Goal: Information Seeking & Learning: Learn about a topic

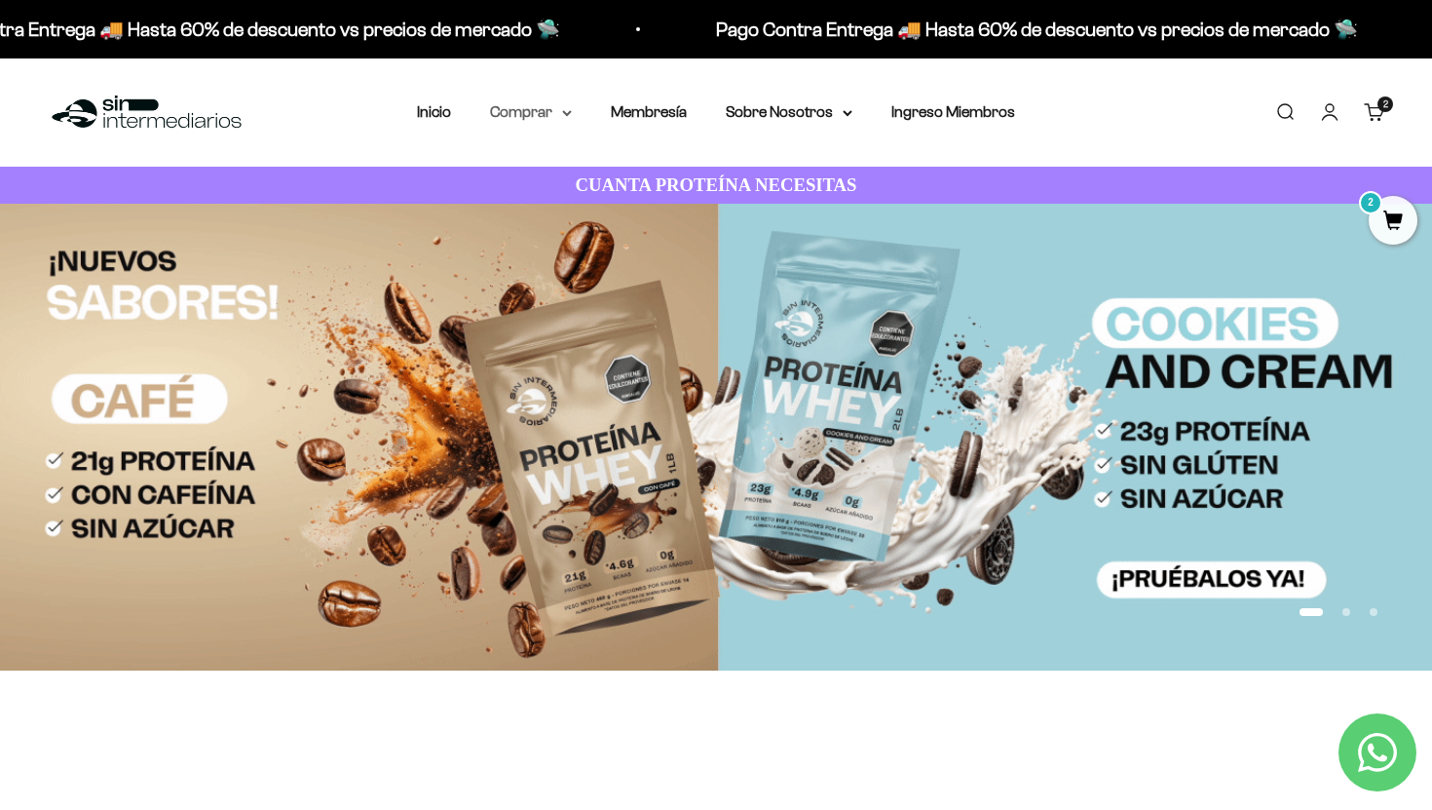
click at [533, 119] on summary "Comprar" at bounding box center [531, 111] width 82 height 25
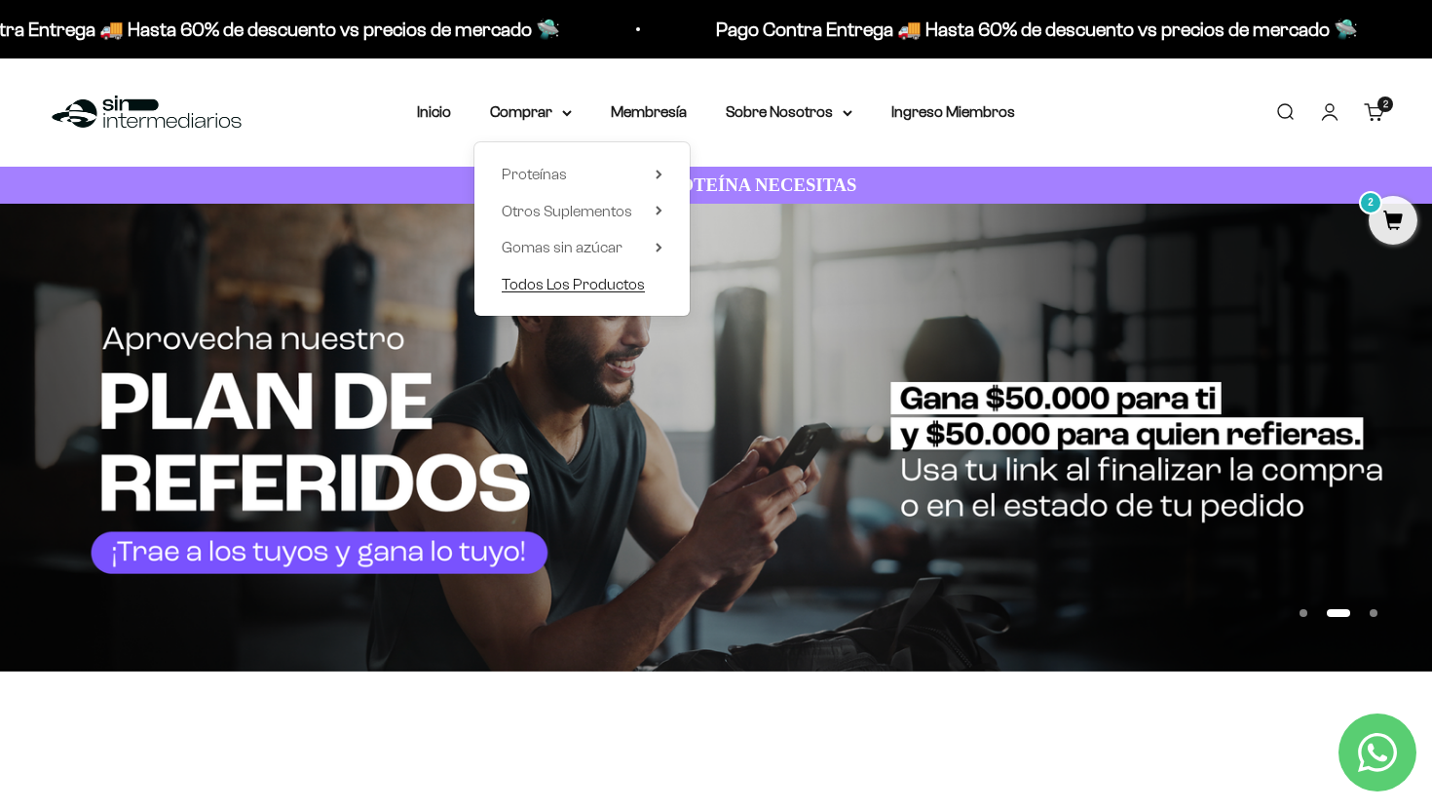
click at [580, 290] on span "Todos Los Productos" at bounding box center [573, 284] width 143 height 17
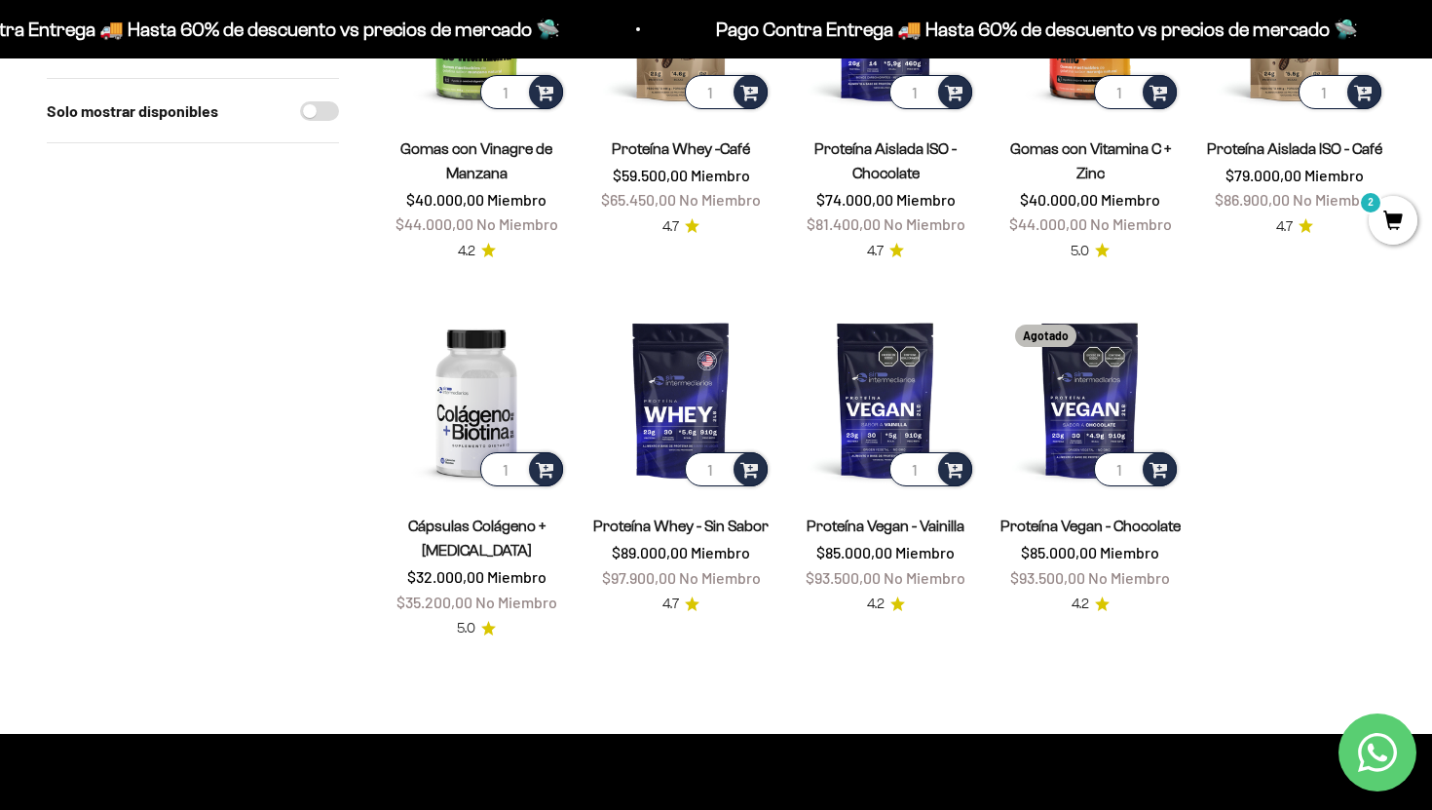
scroll to position [1586, 0]
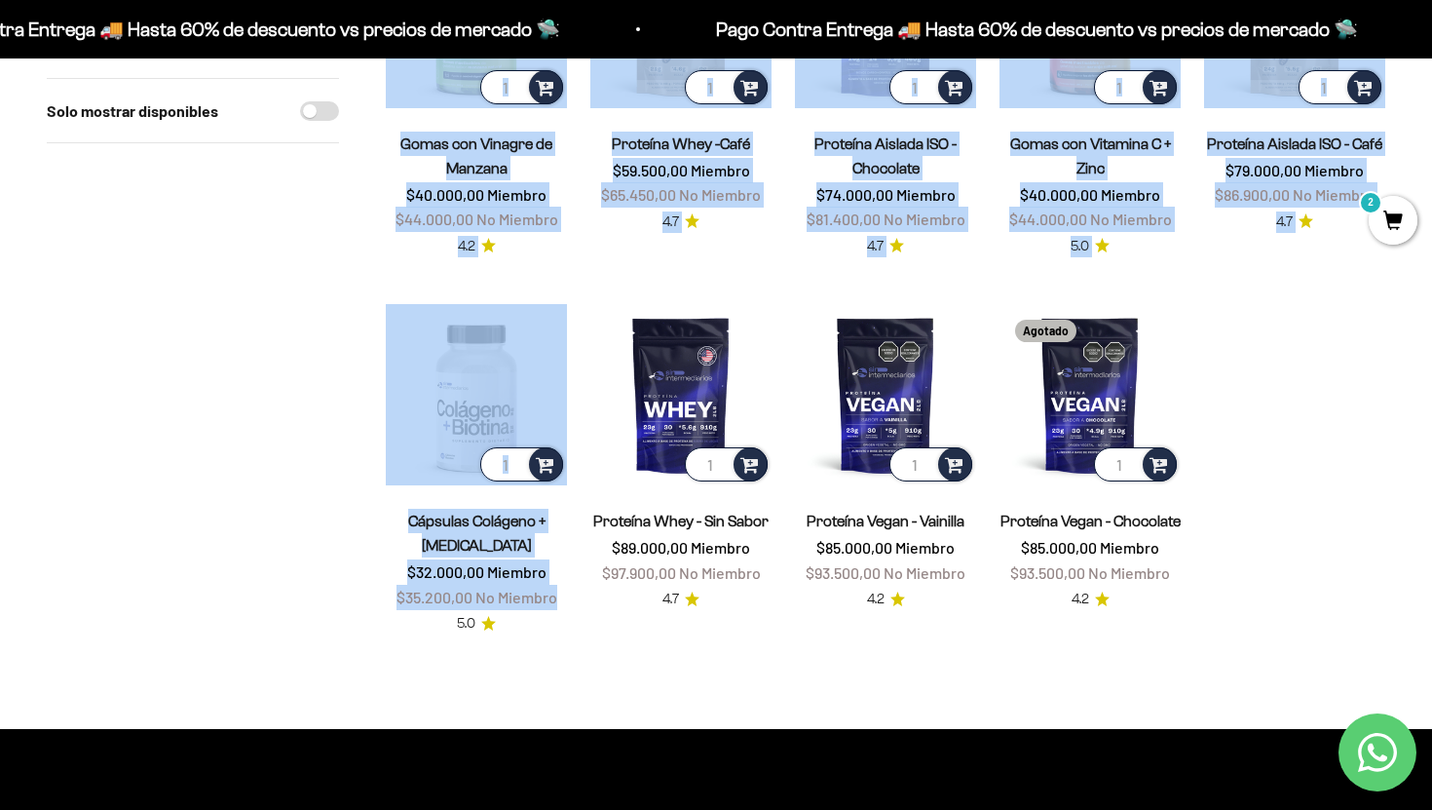
drag, startPoint x: 342, startPoint y: 381, endPoint x: 551, endPoint y: 594, distance: 299.0
drag, startPoint x: 538, startPoint y: 576, endPoint x: 350, endPoint y: 425, distance: 241.1
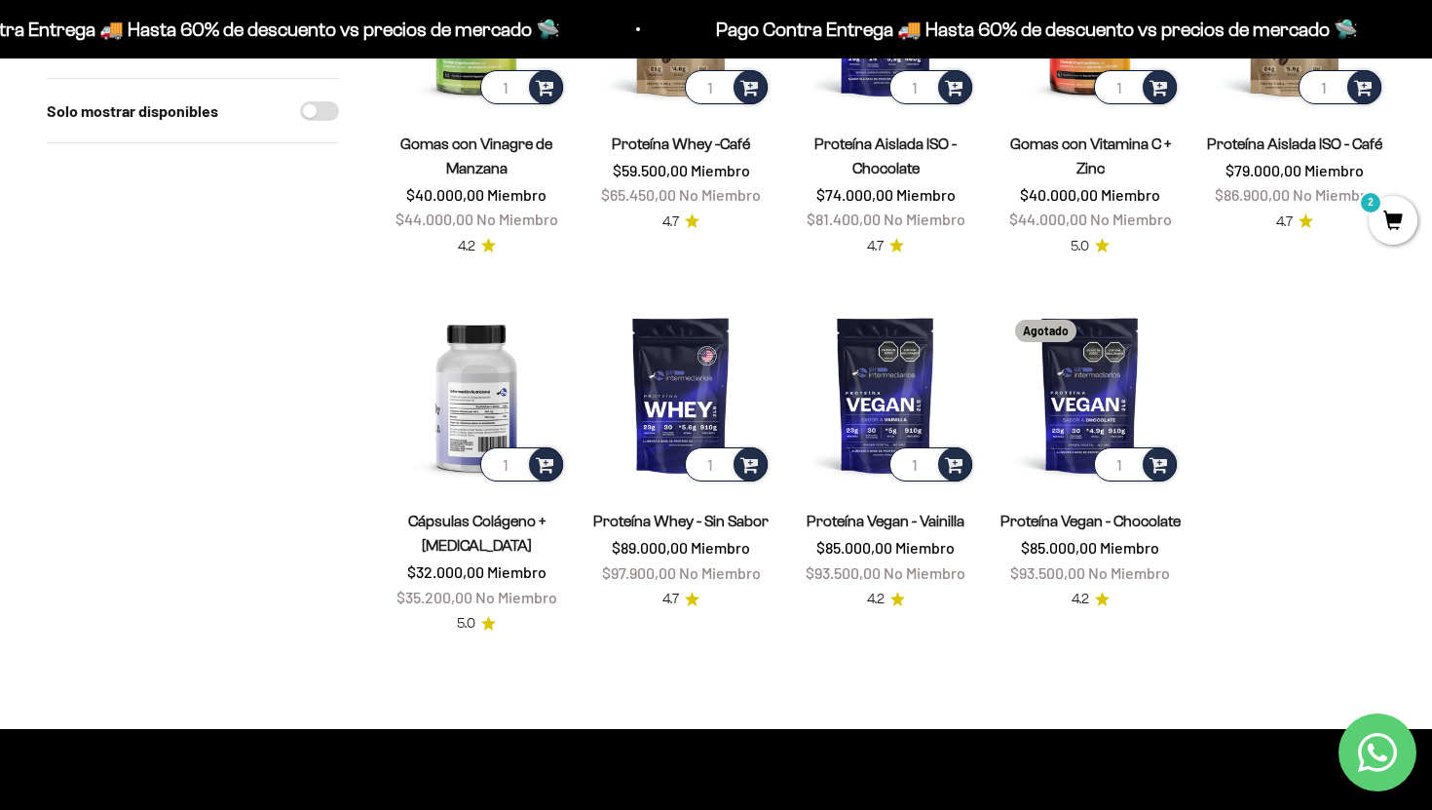
click at [447, 320] on img at bounding box center [476, 394] width 181 height 181
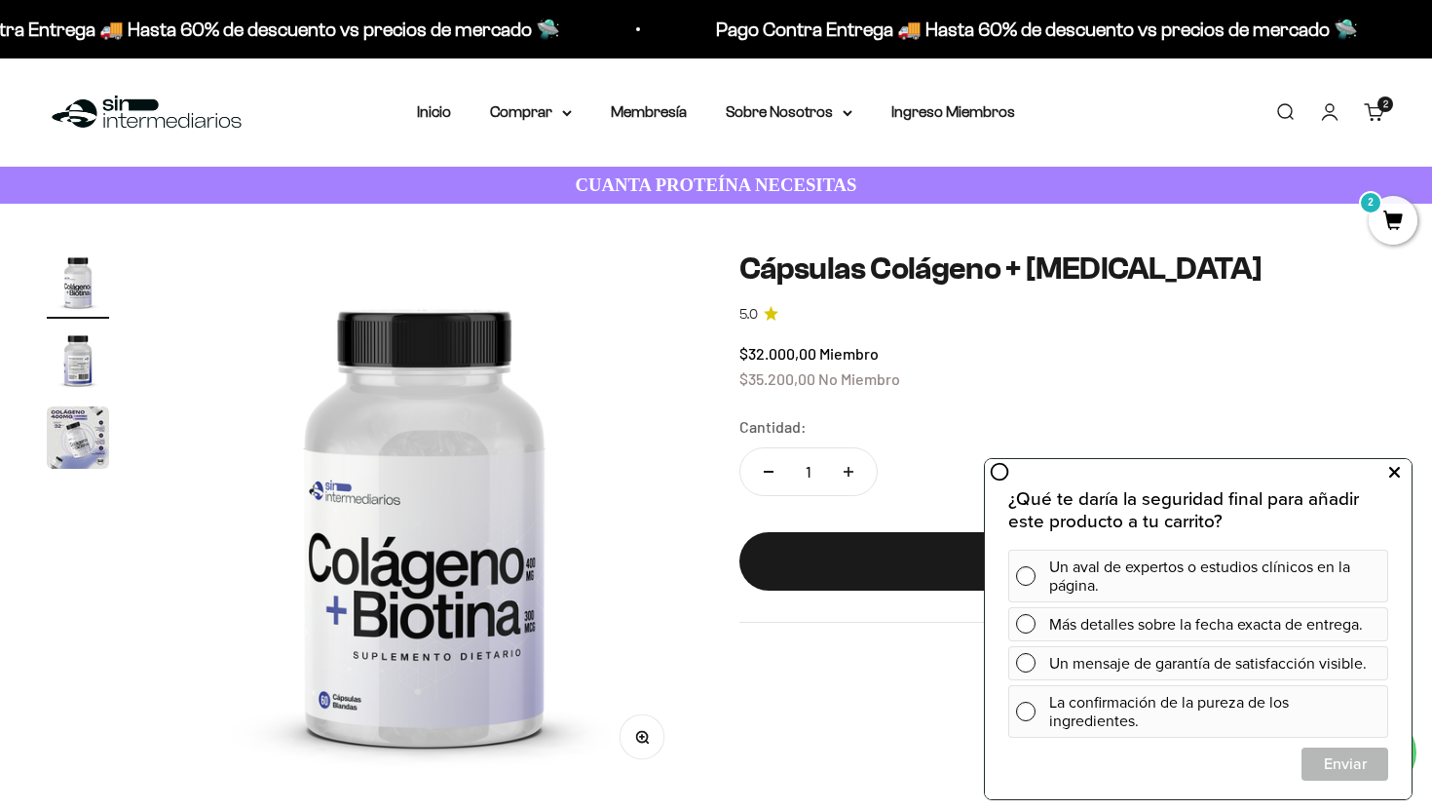
click at [1402, 473] on button at bounding box center [1394, 472] width 35 height 31
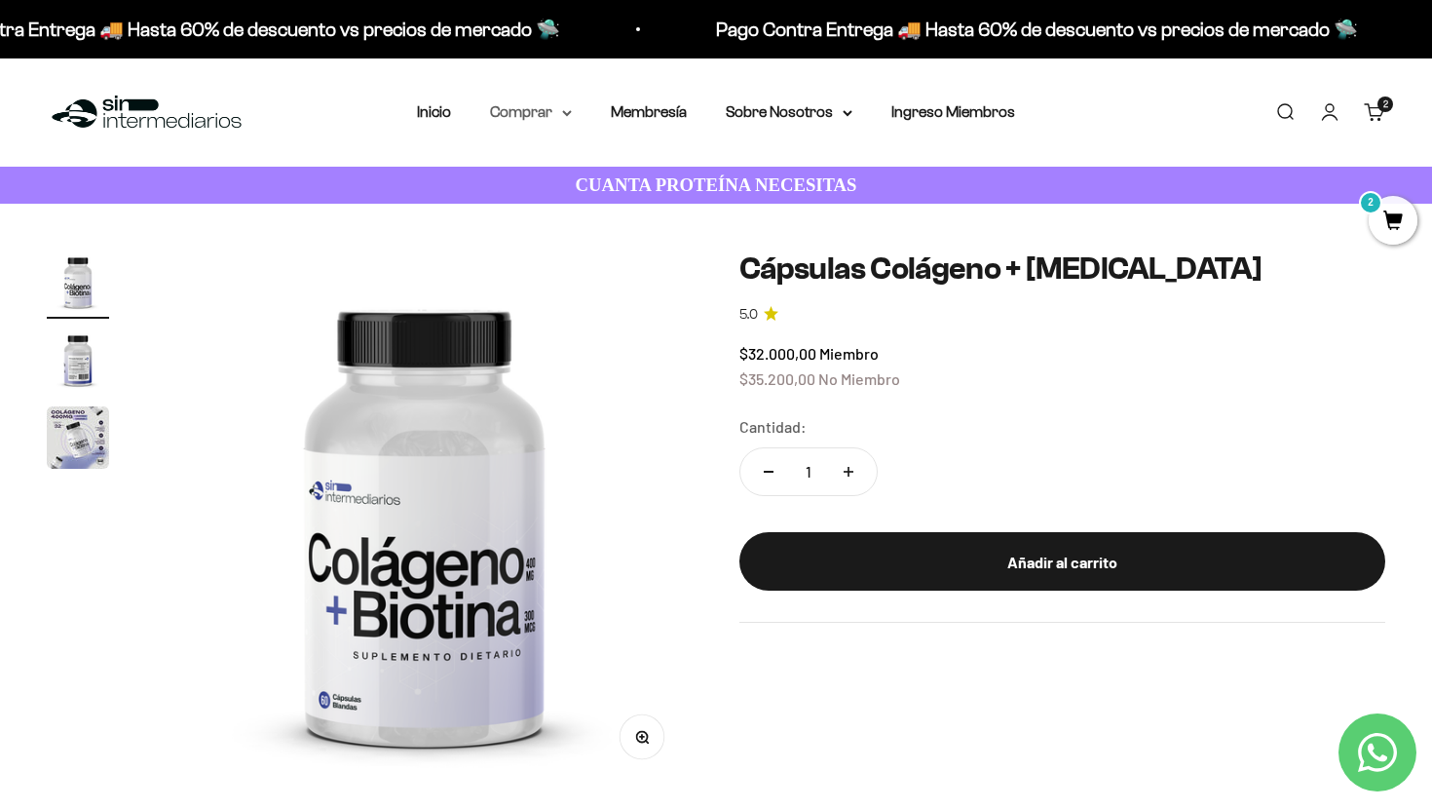
click at [533, 115] on summary "Comprar" at bounding box center [531, 111] width 82 height 25
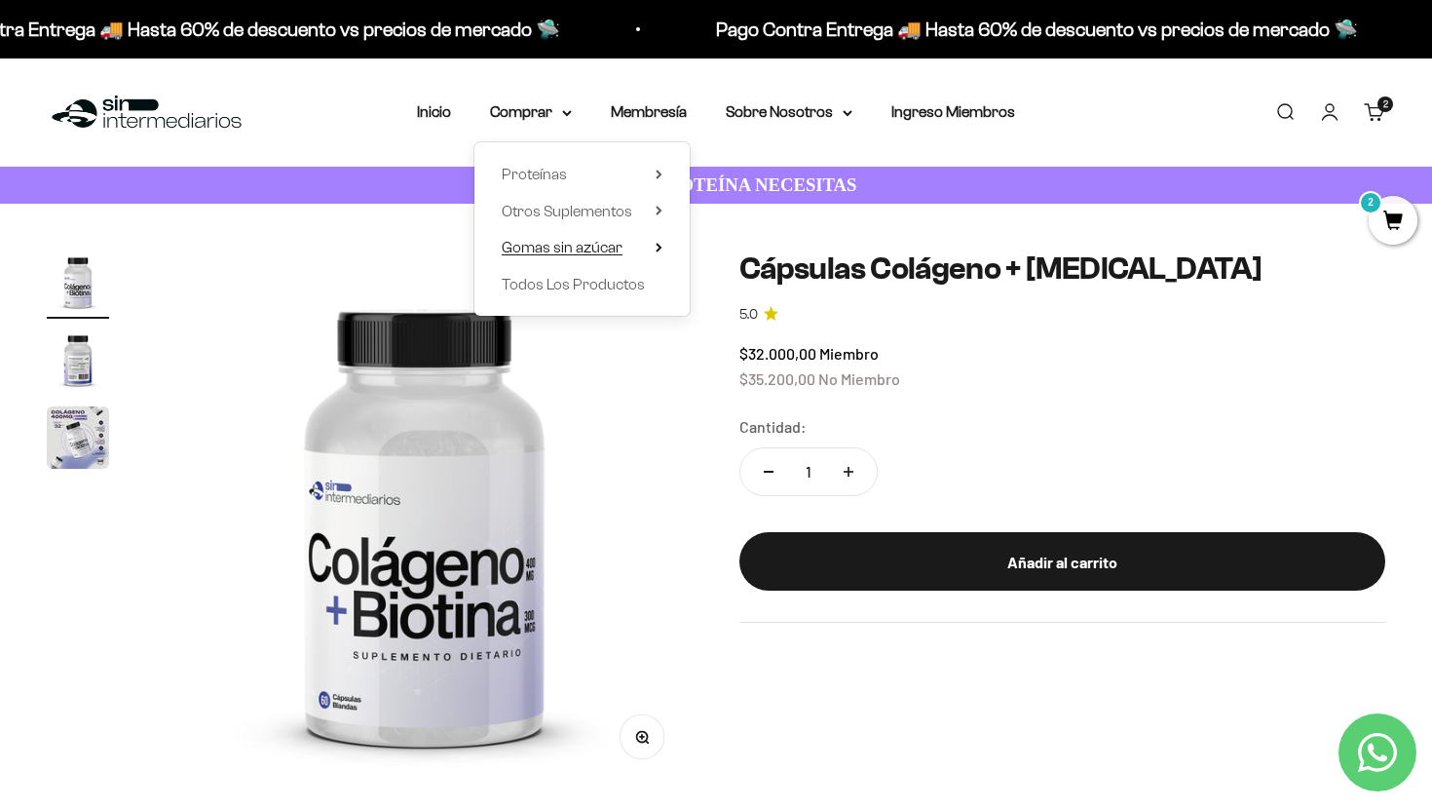
click at [559, 244] on span "Gomas sin azúcar" at bounding box center [562, 247] width 121 height 17
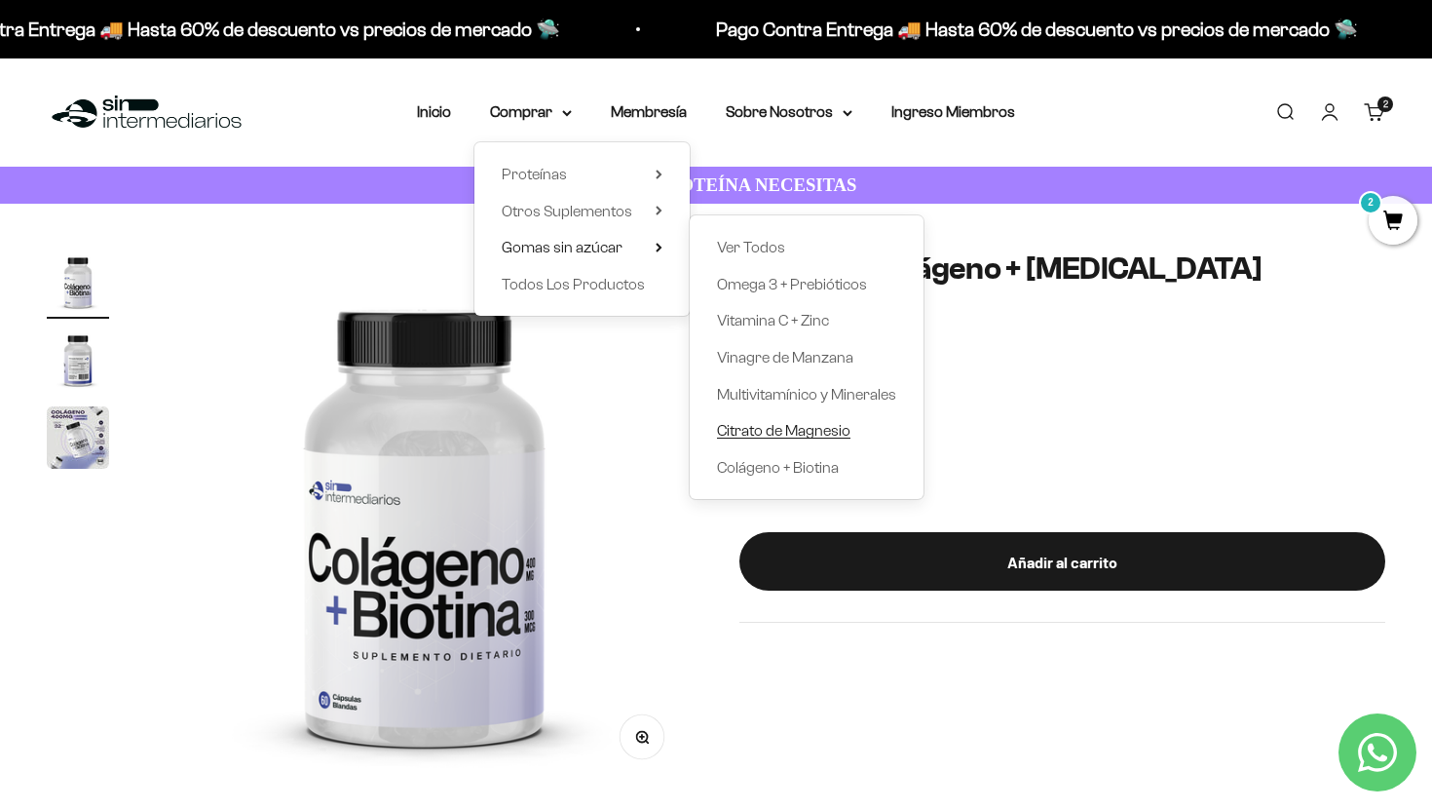
click at [778, 427] on span "Citrato de Magnesio" at bounding box center [783, 430] width 133 height 17
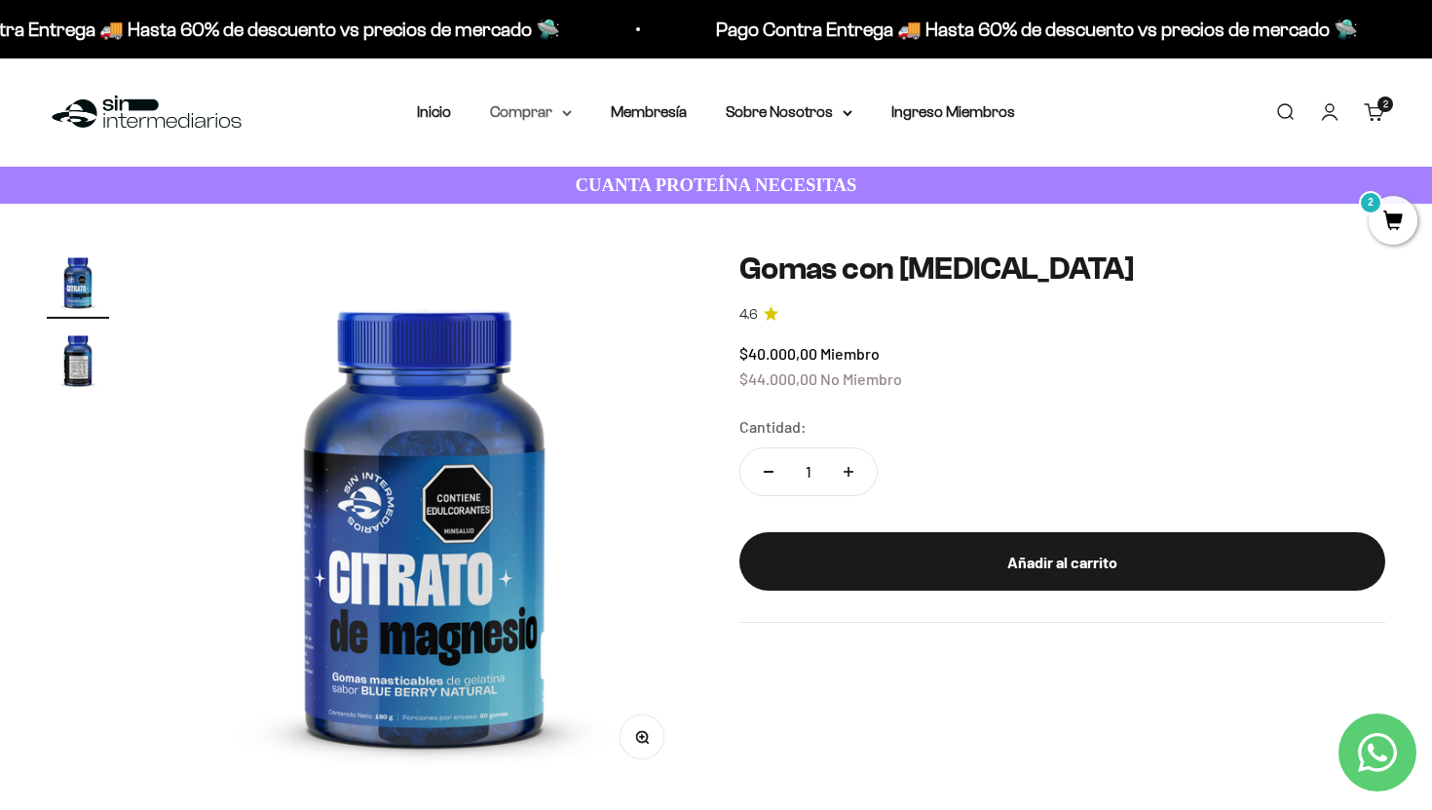
click at [515, 115] on summary "Comprar" at bounding box center [531, 111] width 82 height 25
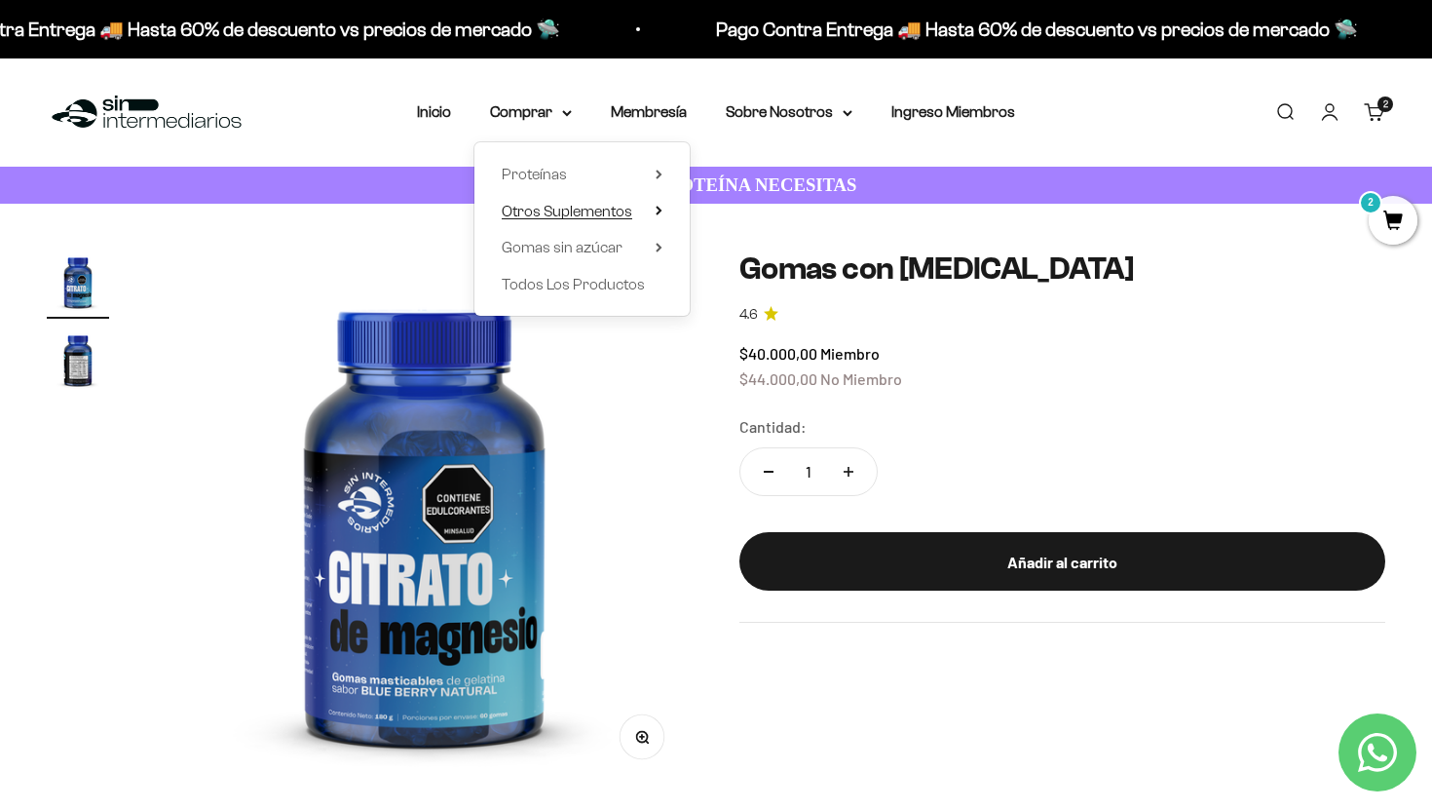
click at [564, 216] on span "Otros Suplementos" at bounding box center [567, 211] width 131 height 17
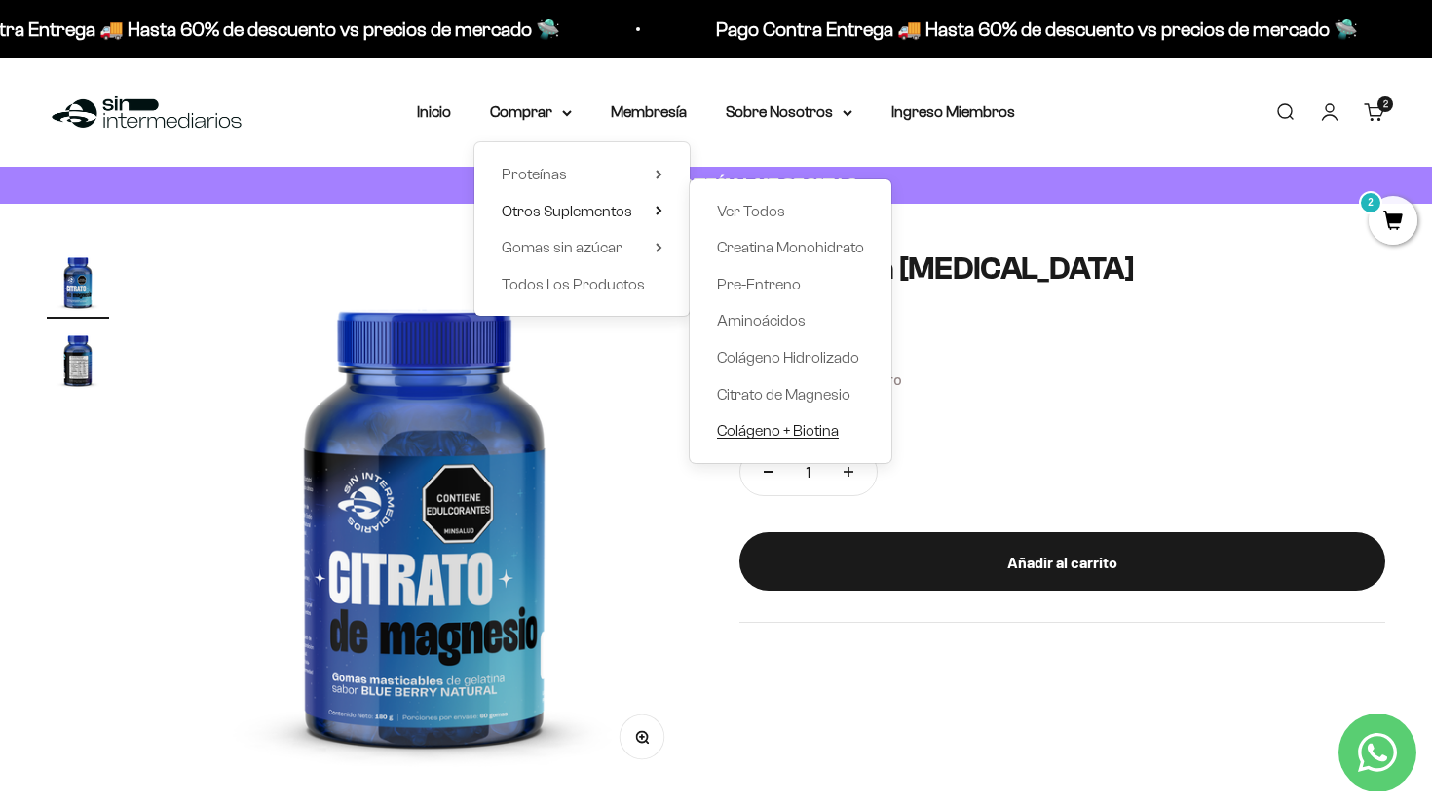
click at [794, 430] on span "Colágeno + Biotina" at bounding box center [778, 430] width 122 height 17
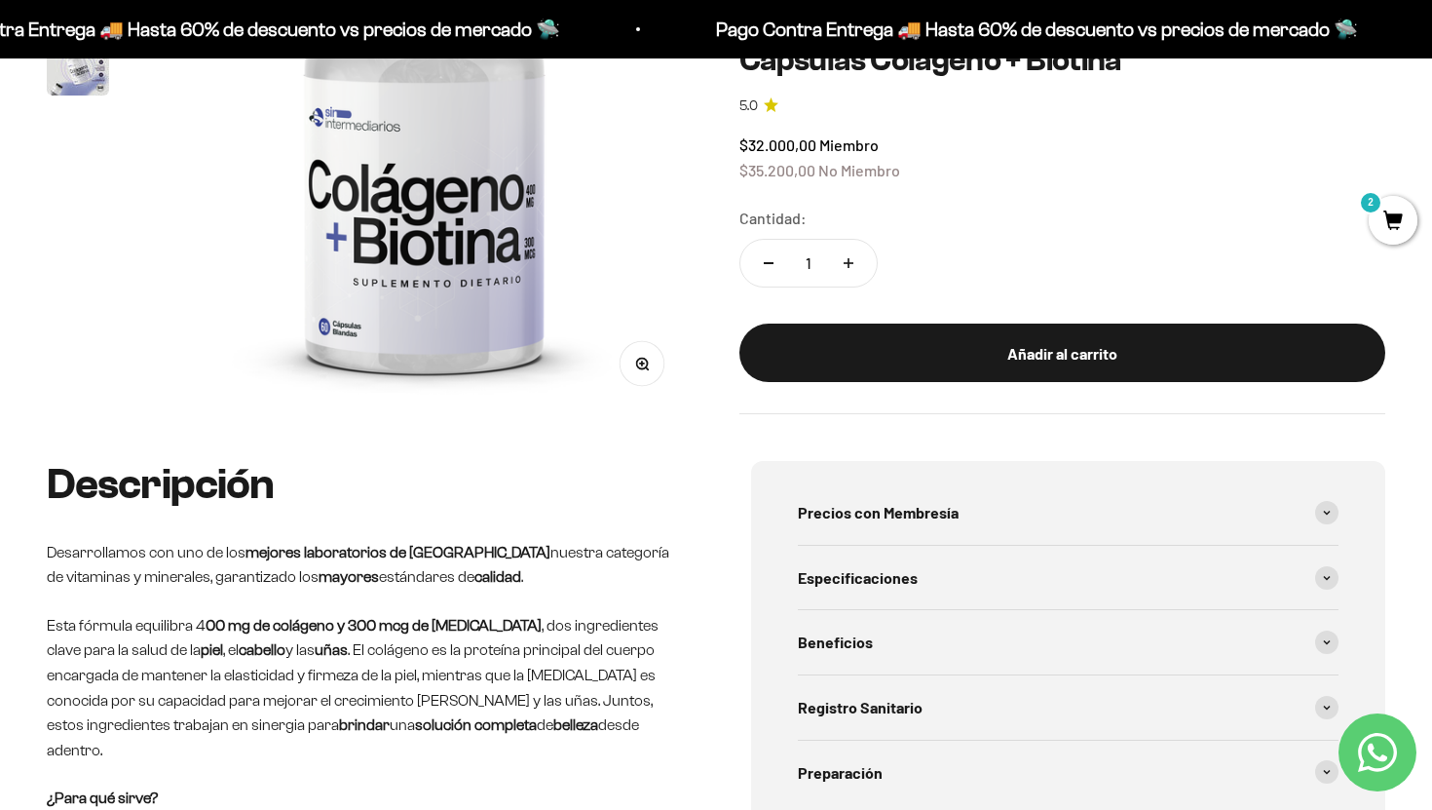
scroll to position [437, 0]
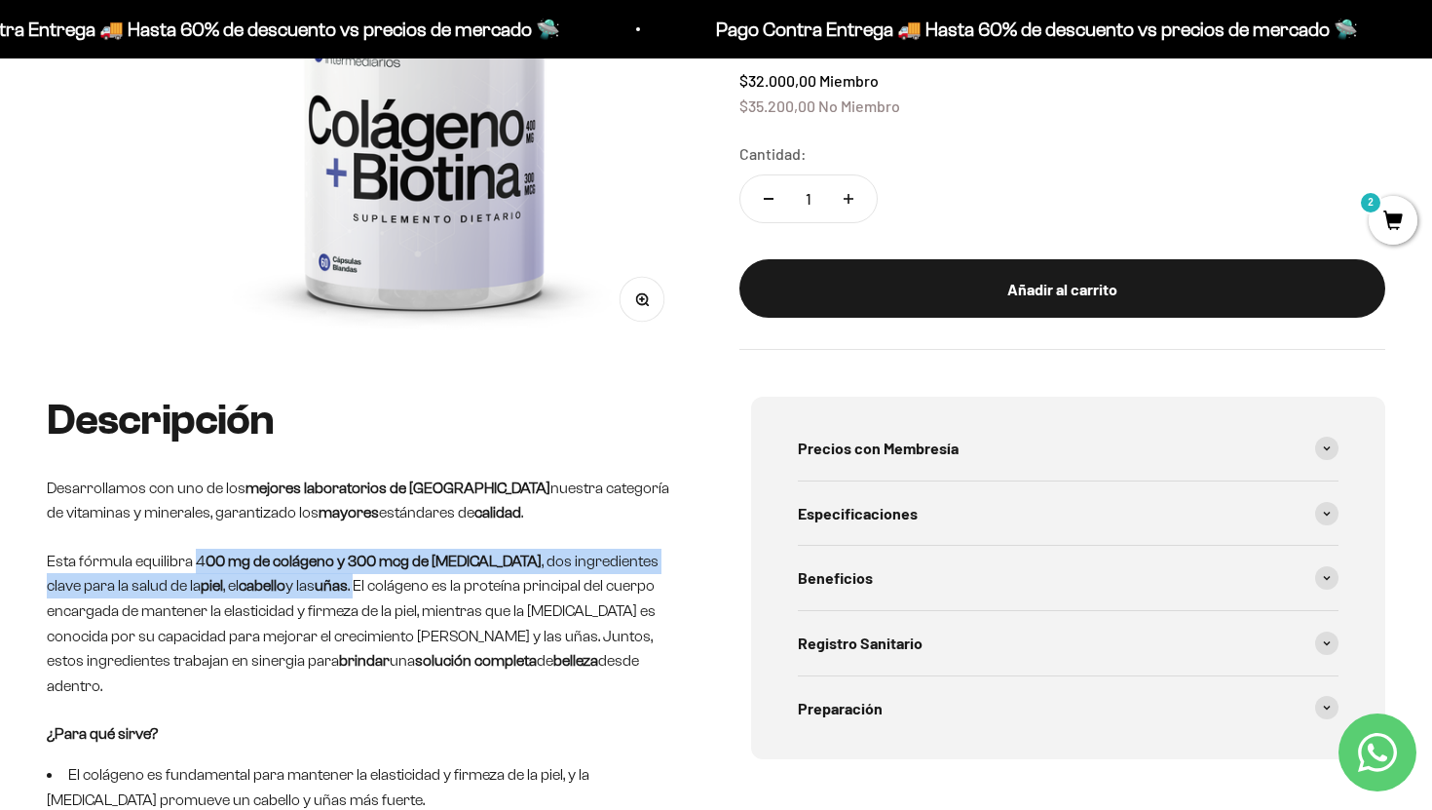
drag, startPoint x: 193, startPoint y: 563, endPoint x: 281, endPoint y: 581, distance: 89.4
click at [281, 581] on p "Esta fórmula equilibra 4 00 mg de colágeno y 300 mcg de [MEDICAL_DATA] , dos in…" at bounding box center [364, 623] width 634 height 150
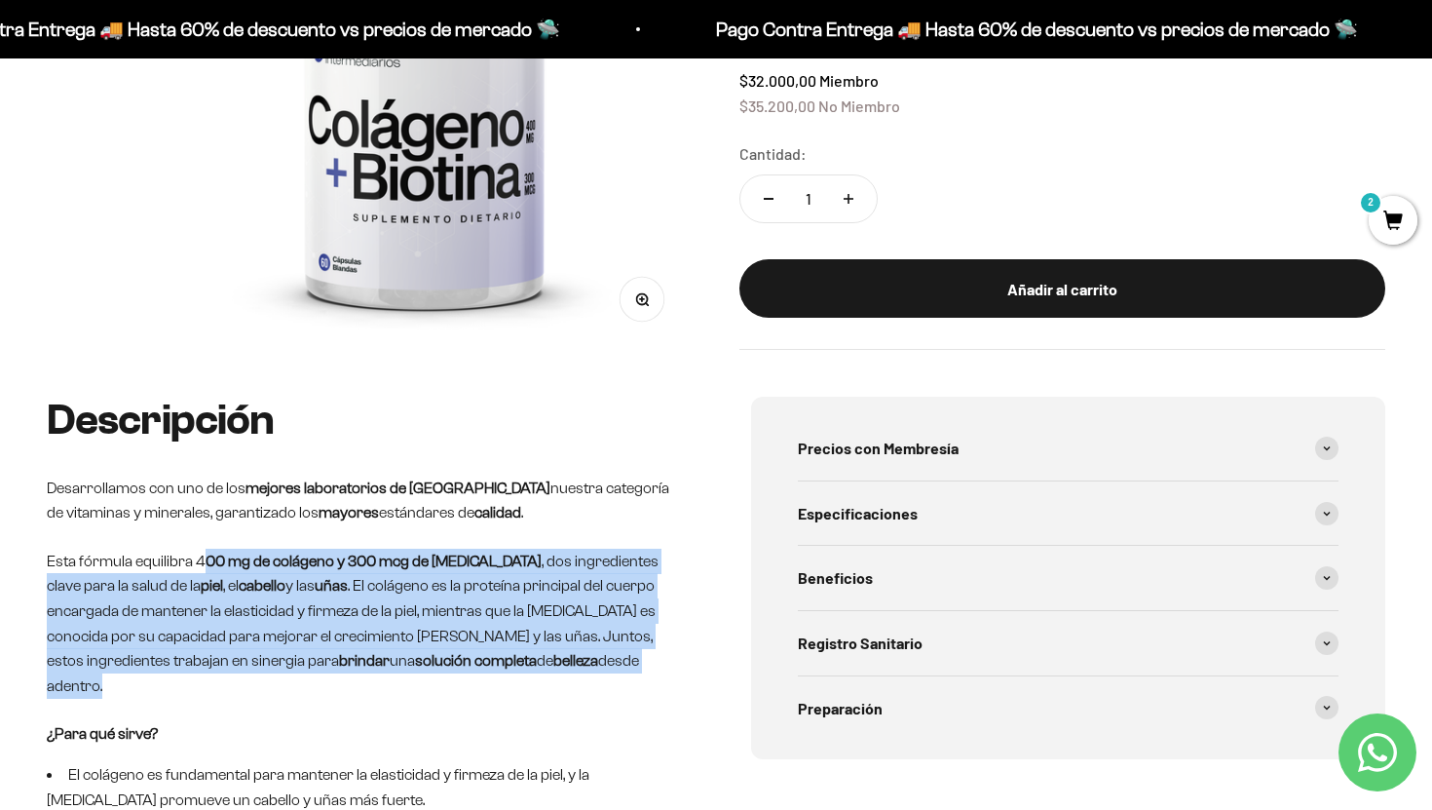
drag, startPoint x: 527, startPoint y: 664, endPoint x: 200, endPoint y: 556, distance: 344.7
click at [200, 556] on p "Esta fórmula equilibra 4 00 mg de colágeno y 300 mcg de [MEDICAL_DATA] , dos in…" at bounding box center [364, 623] width 634 height 150
copy p "4 00 mg de colágeno y 300 mcg de [MEDICAL_DATA] , dos ingredientes clave para l…"
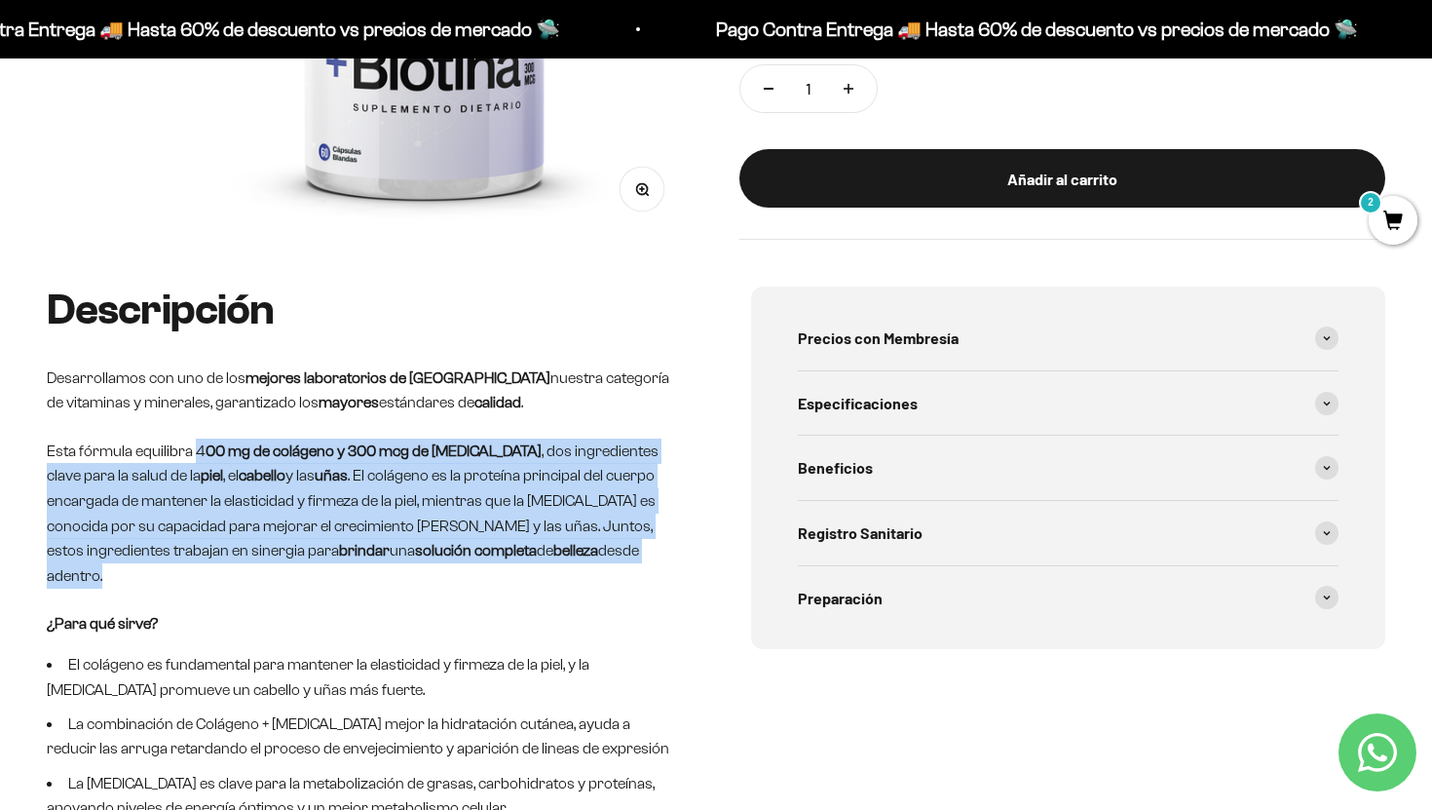
scroll to position [595, 0]
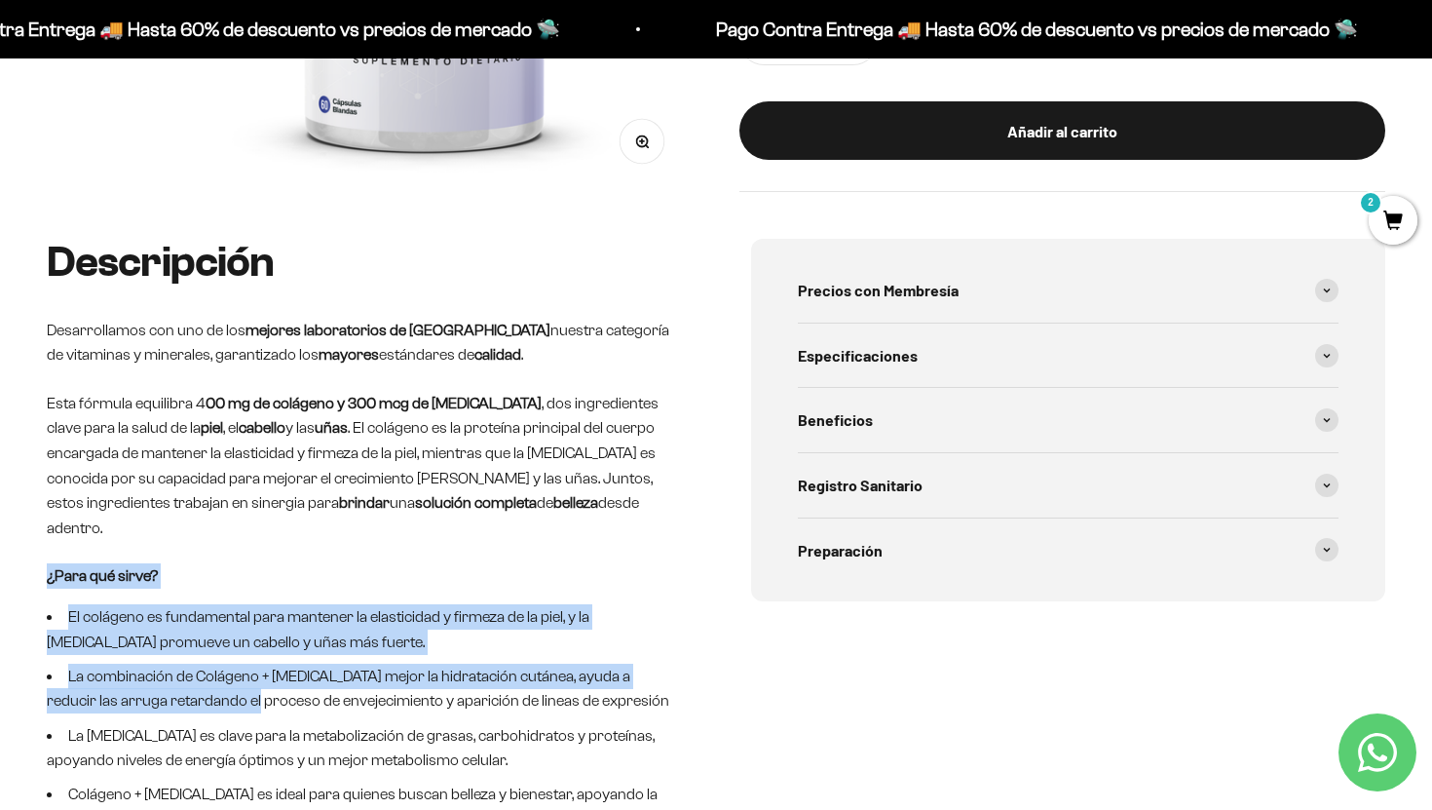
drag, startPoint x: 46, startPoint y: 551, endPoint x: 236, endPoint y: 668, distance: 223.1
click at [236, 668] on div "Descripción Desarrollamos con uno de los mejores laboratorios de [GEOGRAPHIC_DA…" at bounding box center [716, 599] width 1432 height 720
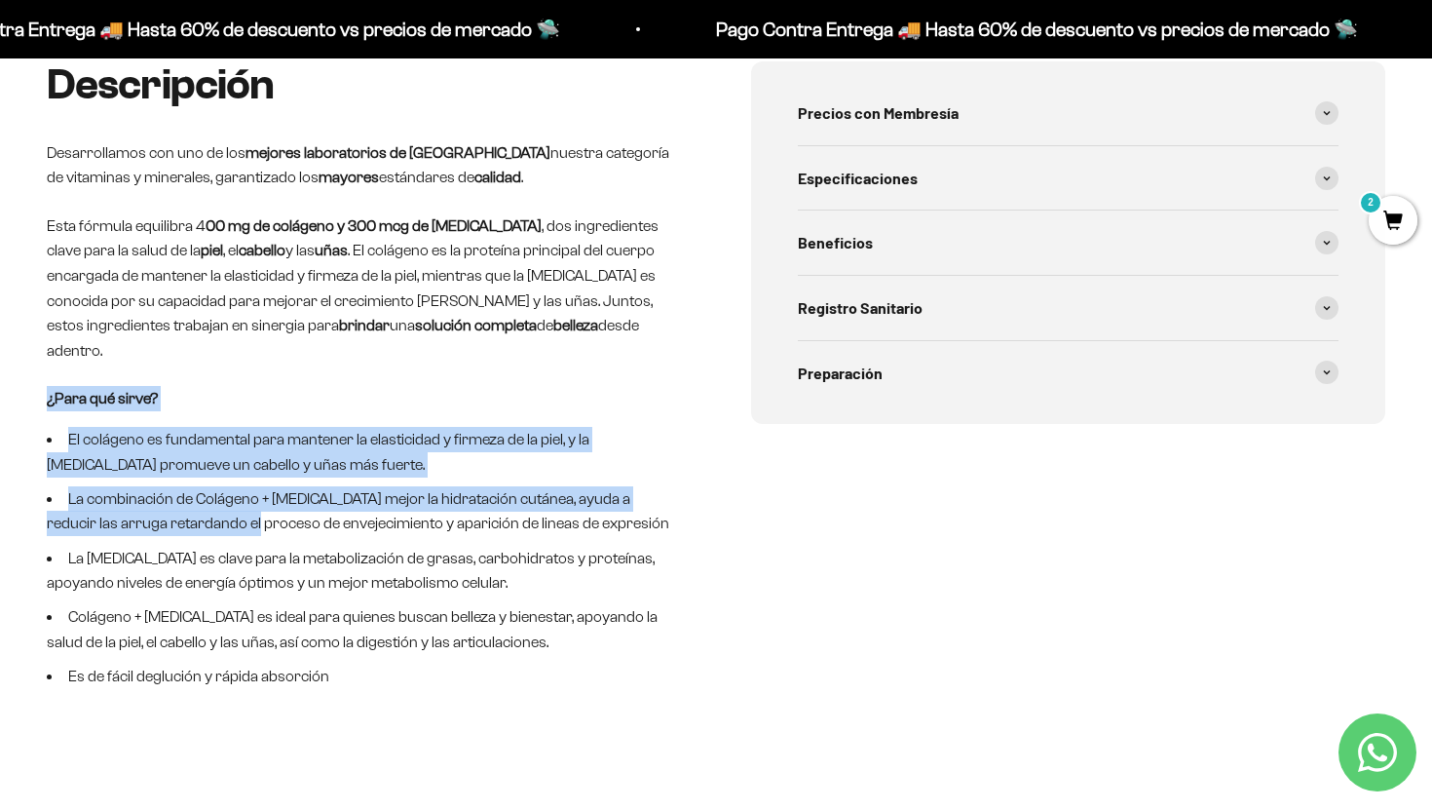
scroll to position [773, 0]
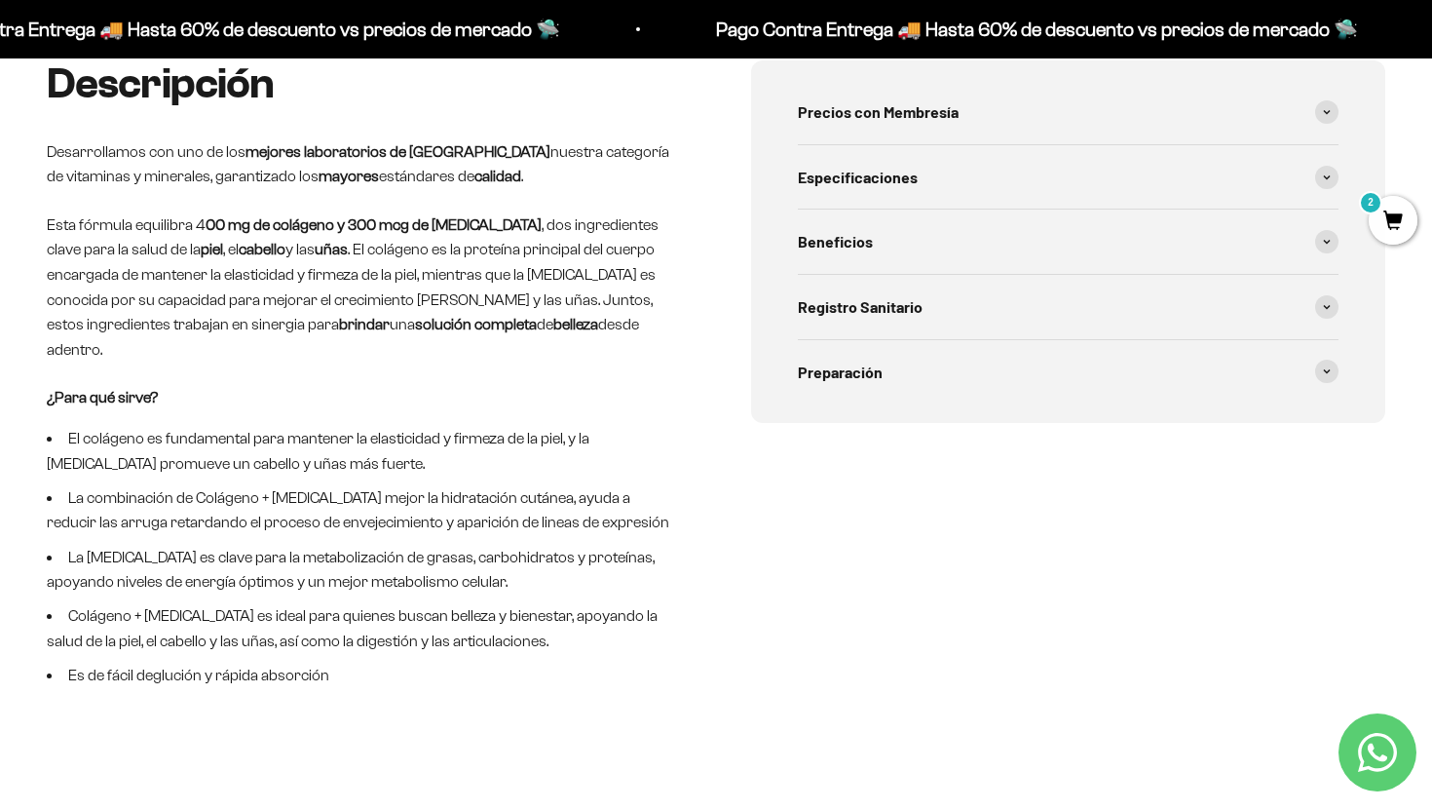
click at [402, 662] on li "Es de fácil deglución y rápida absorción" at bounding box center [364, 674] width 634 height 25
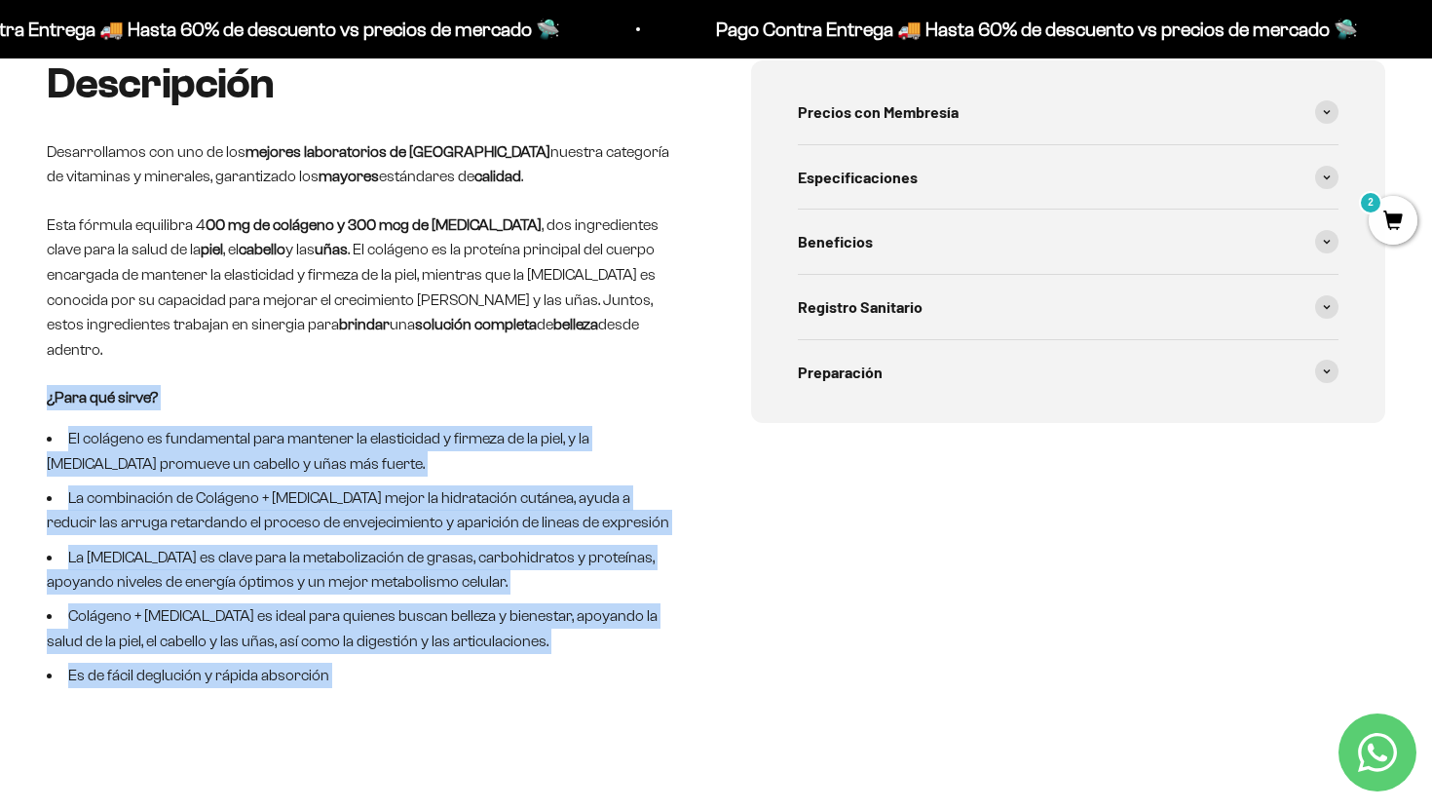
drag, startPoint x: 402, startPoint y: 661, endPoint x: 40, endPoint y: 372, distance: 463.7
click at [40, 372] on div "Descripción Desarrollamos con uno de los mejores laboratorios de [GEOGRAPHIC_DA…" at bounding box center [716, 420] width 1432 height 720
copy main "¿Lore ips dolor? Si ametcons ad elitseddoei temp incididu ut laboreetdol m aliq…"
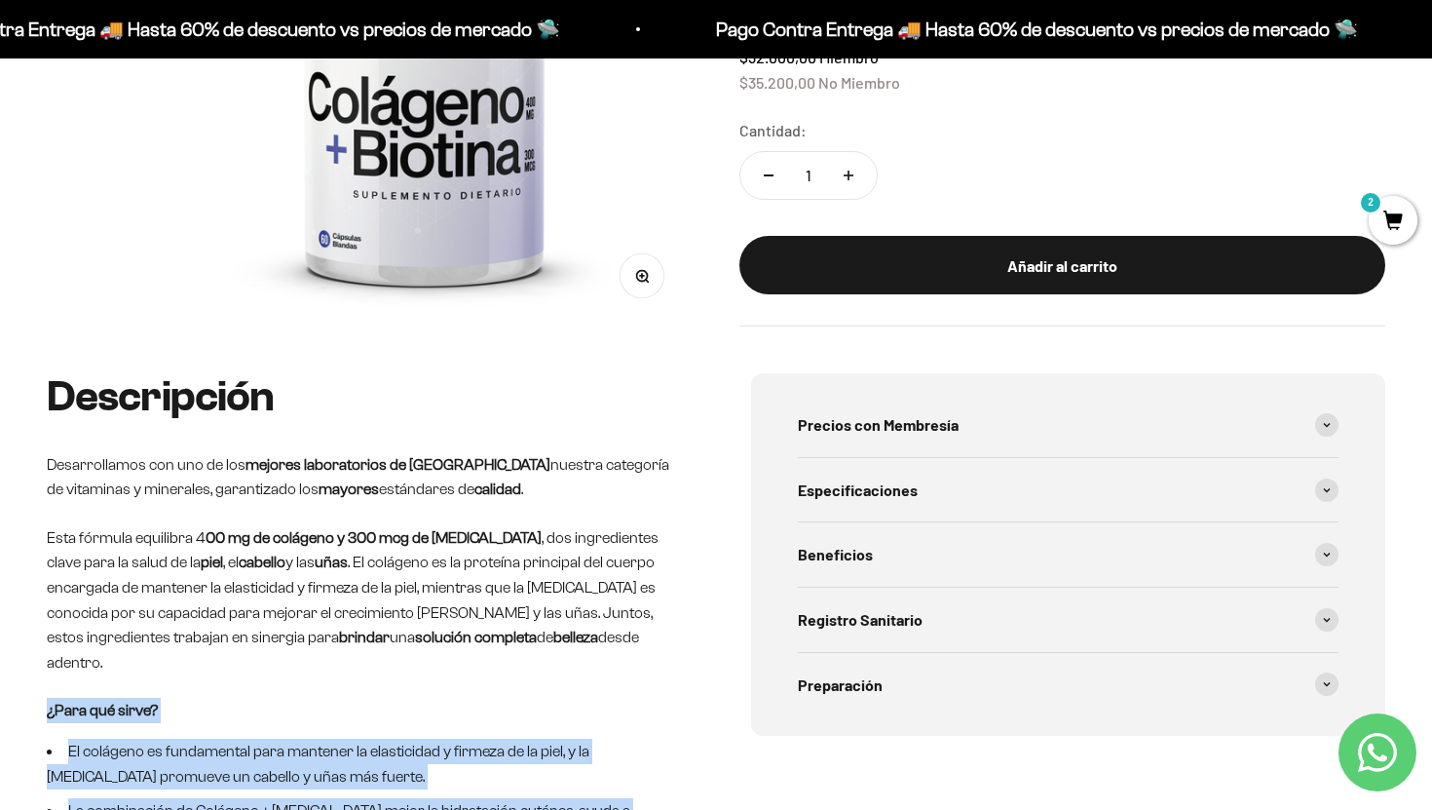
scroll to position [475, 0]
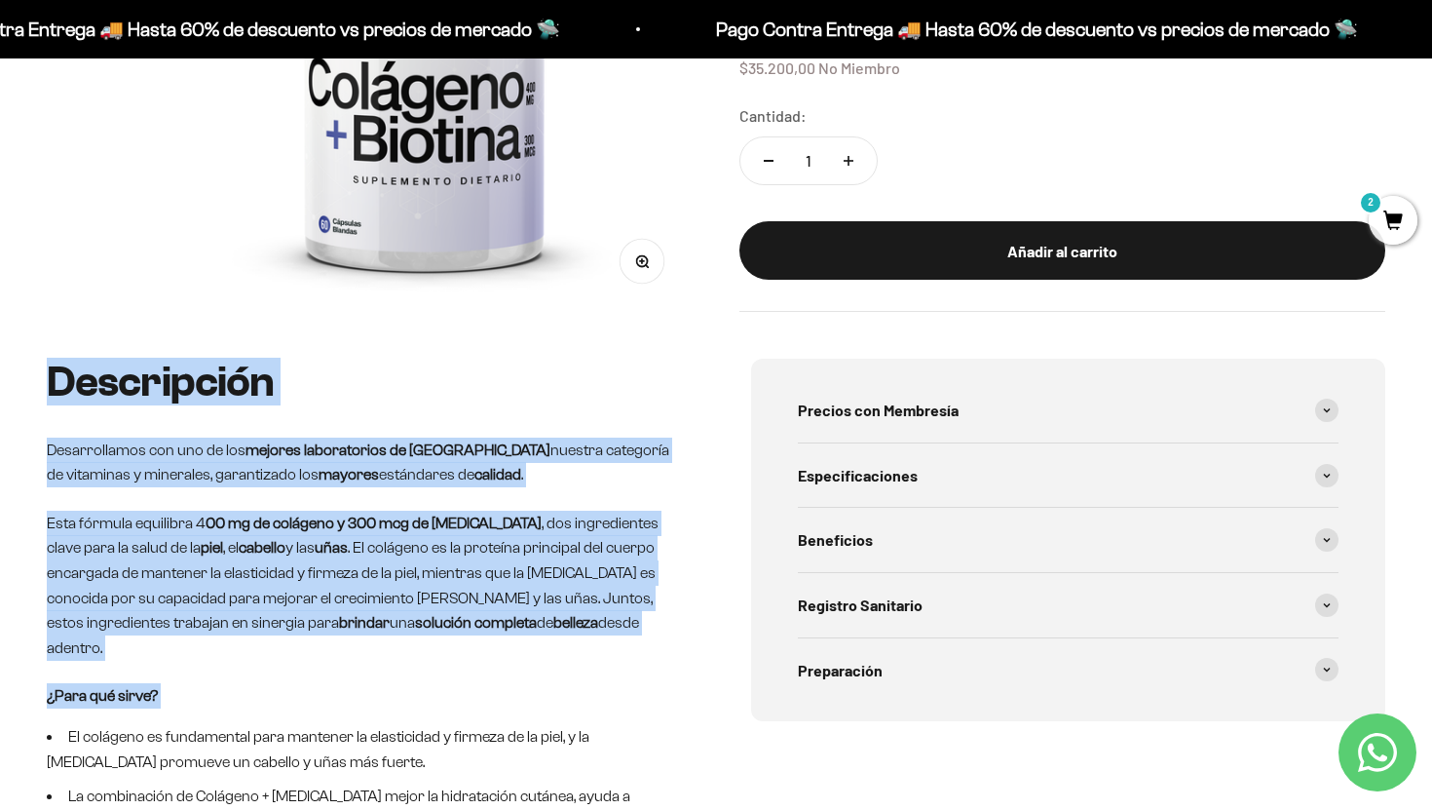
drag, startPoint x: 54, startPoint y: 380, endPoint x: 257, endPoint y: 683, distance: 365.0
click at [257, 683] on div "Descripción Desarrollamos con uno de los mejores laboratorios de [GEOGRAPHIC_DA…" at bounding box center [364, 671] width 634 height 626
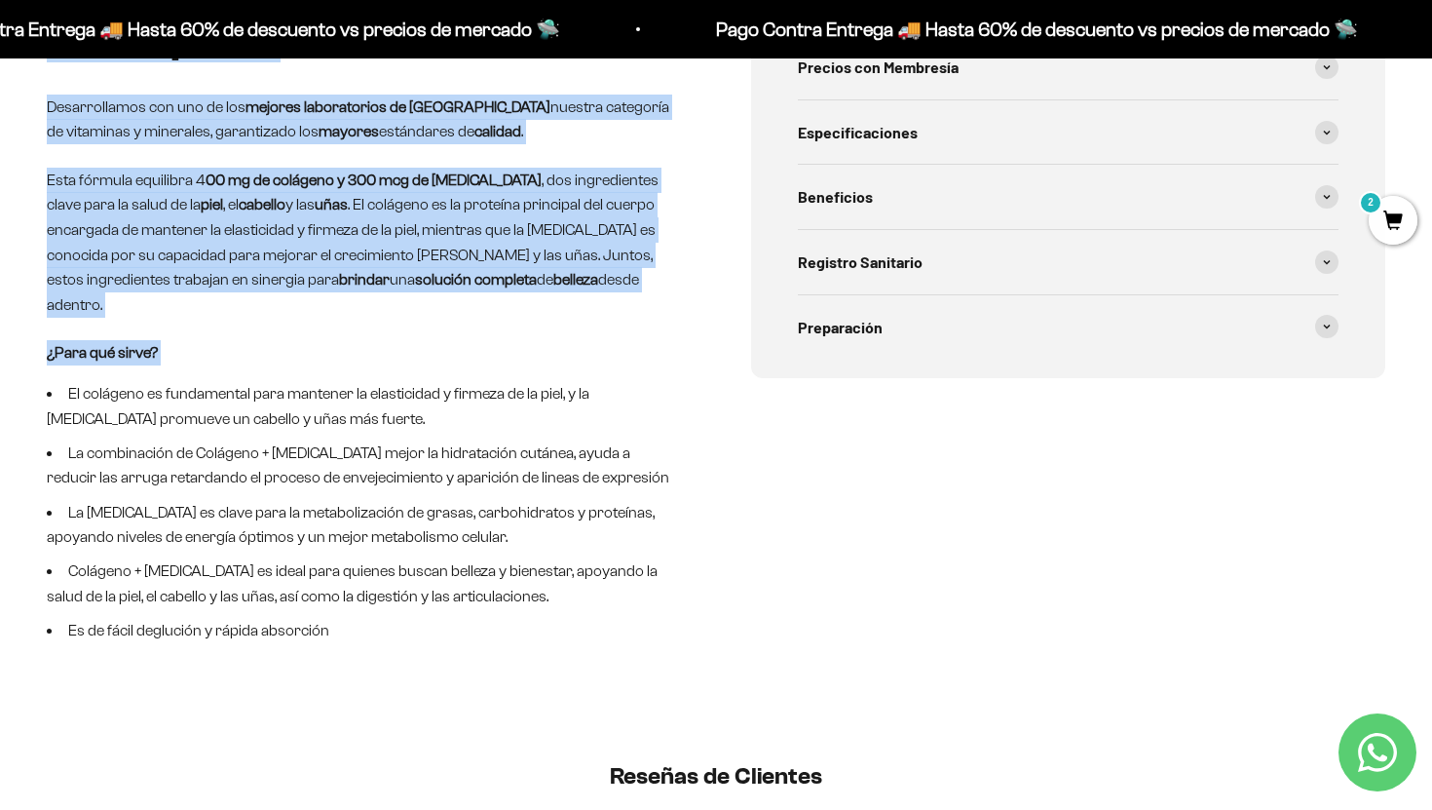
scroll to position [755, 0]
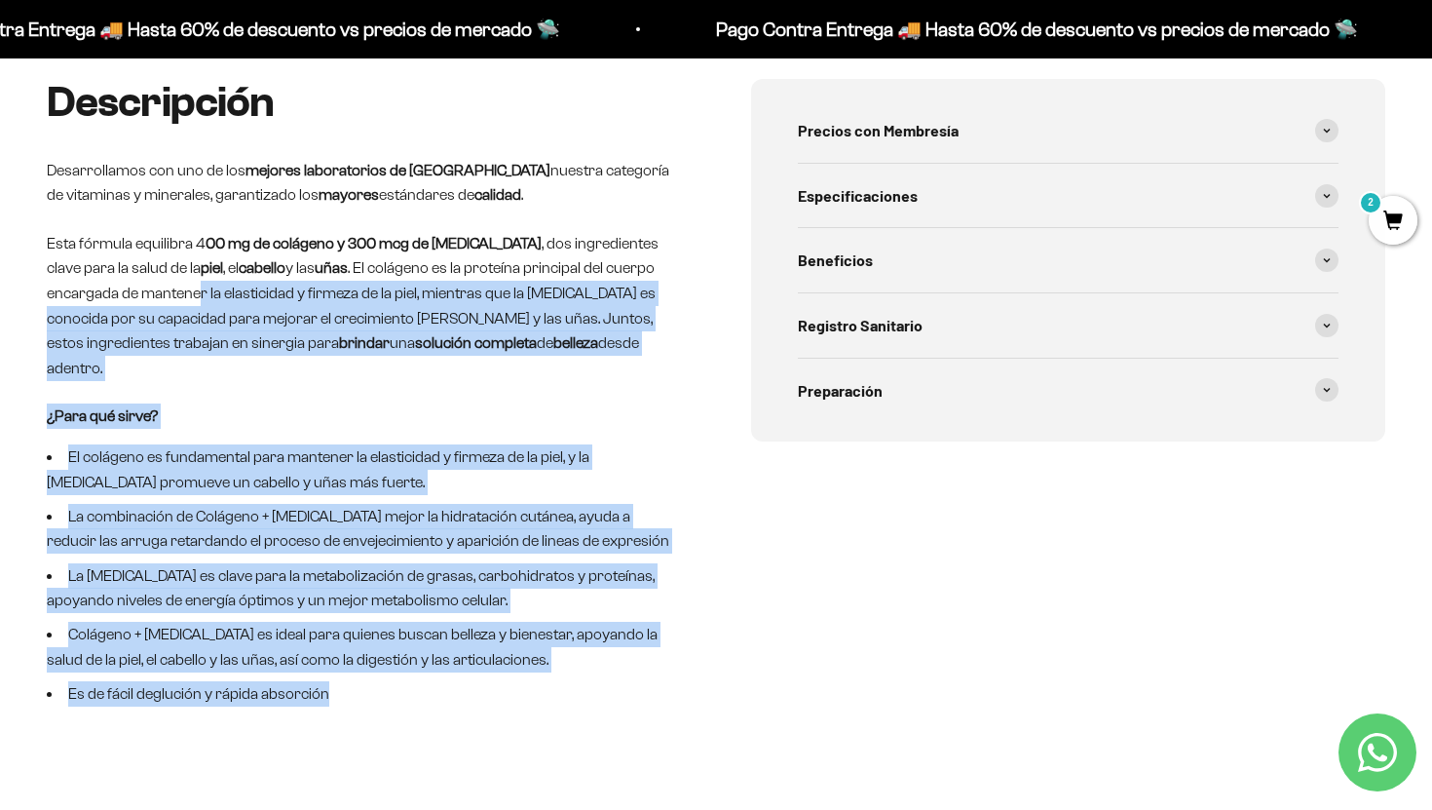
drag, startPoint x: 360, startPoint y: 673, endPoint x: 105, endPoint y: 284, distance: 465.0
click at [105, 284] on div "Descripción Desarrollamos con uno de los mejores laboratorios de [GEOGRAPHIC_DA…" at bounding box center [364, 392] width 634 height 626
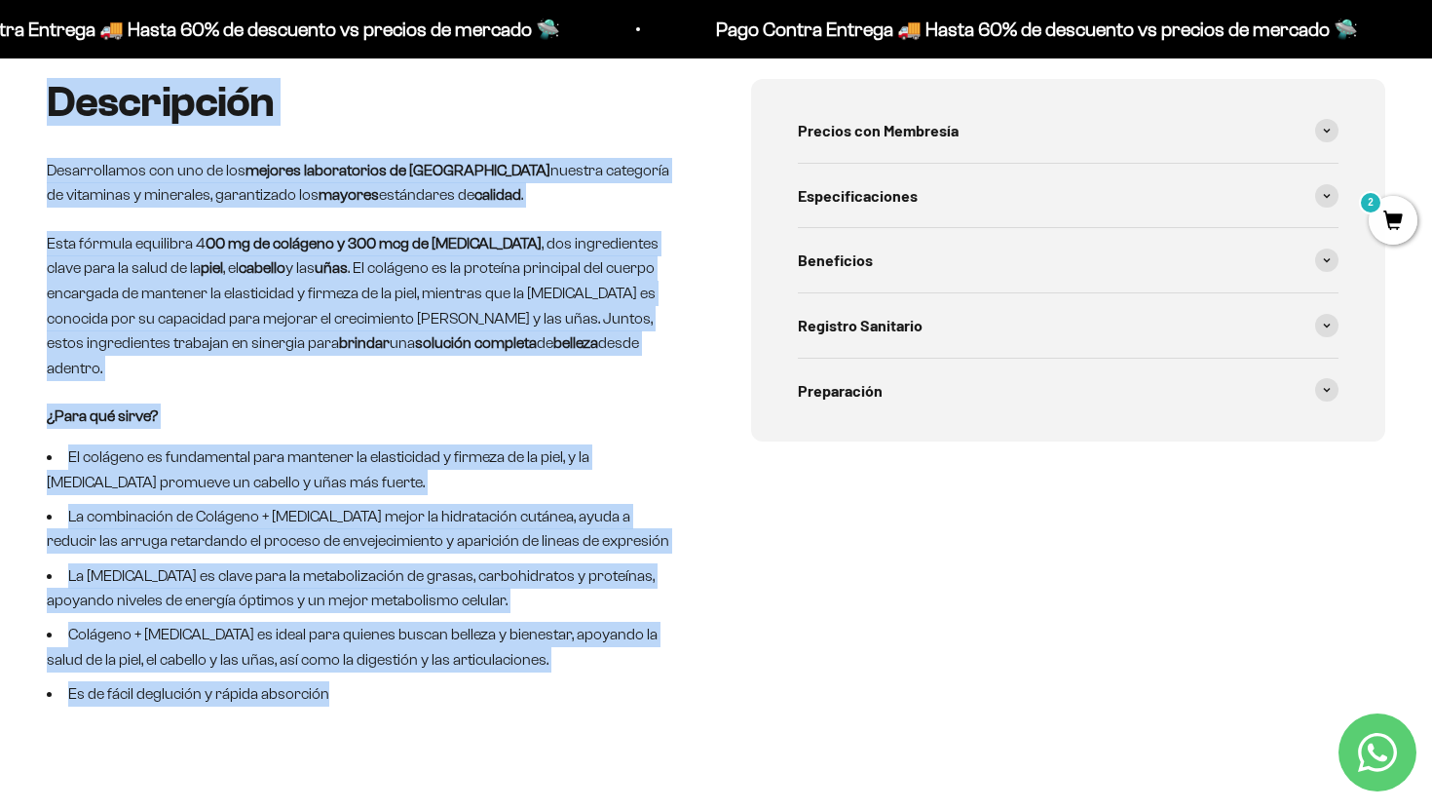
copy div "Loremipsumd Sitametconsec adi eli se doe tempori utlaboreetdo ma Aliquaen admin…"
click at [905, 184] on span "Especificaciones" at bounding box center [858, 195] width 120 height 25
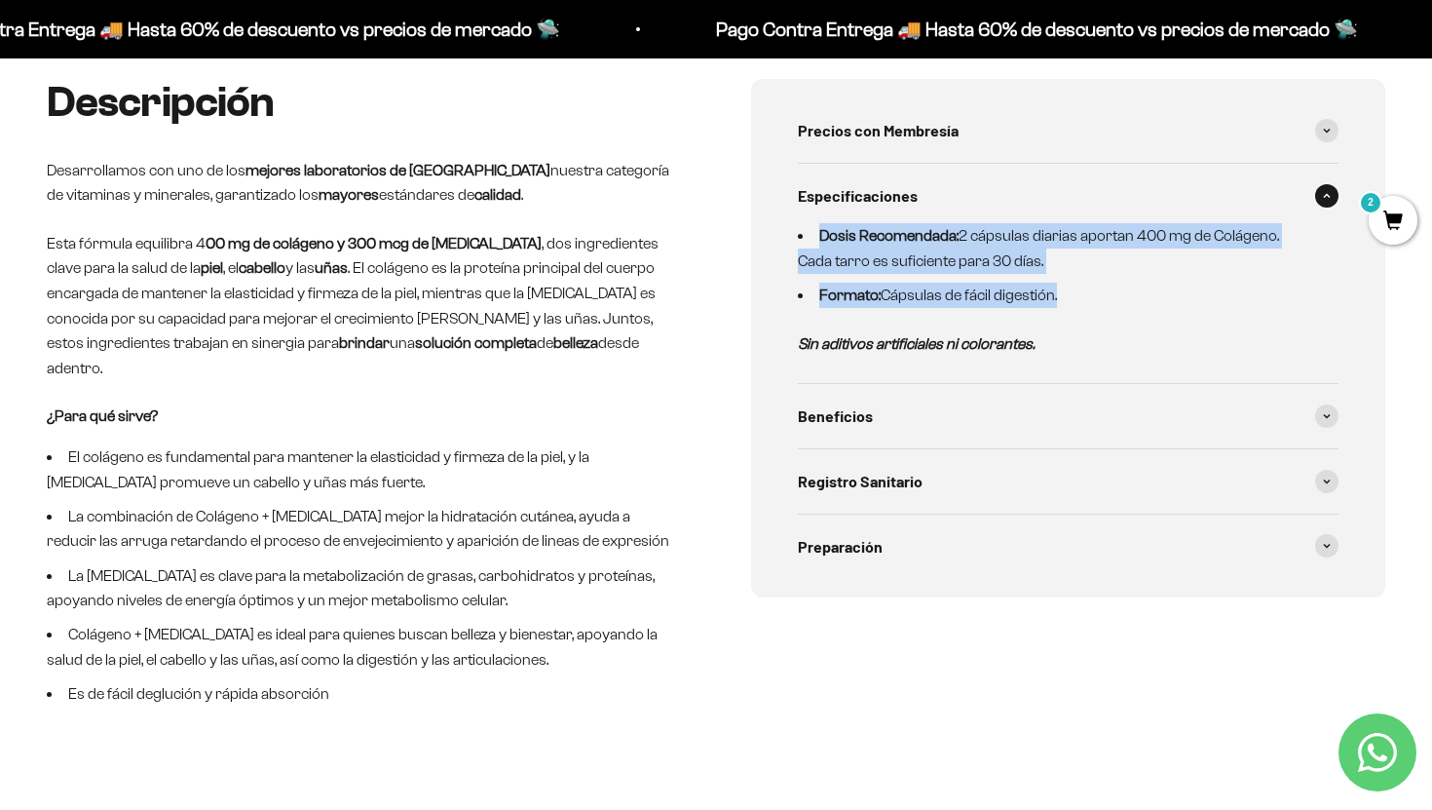
drag, startPoint x: 810, startPoint y: 237, endPoint x: 1058, endPoint y: 298, distance: 255.9
click at [1059, 298] on ul "Dosis Recomendada: 2 cápsulas diarias aportan 400 mg de Colágeno. Cada tarro es…" at bounding box center [1056, 265] width 517 height 84
copy ul "Dosis Recomendada: 2 cápsulas diarias aportan 400 mg de Colágeno. Cada tarro es…"
click at [983, 410] on div "Beneficios" at bounding box center [1068, 416] width 541 height 64
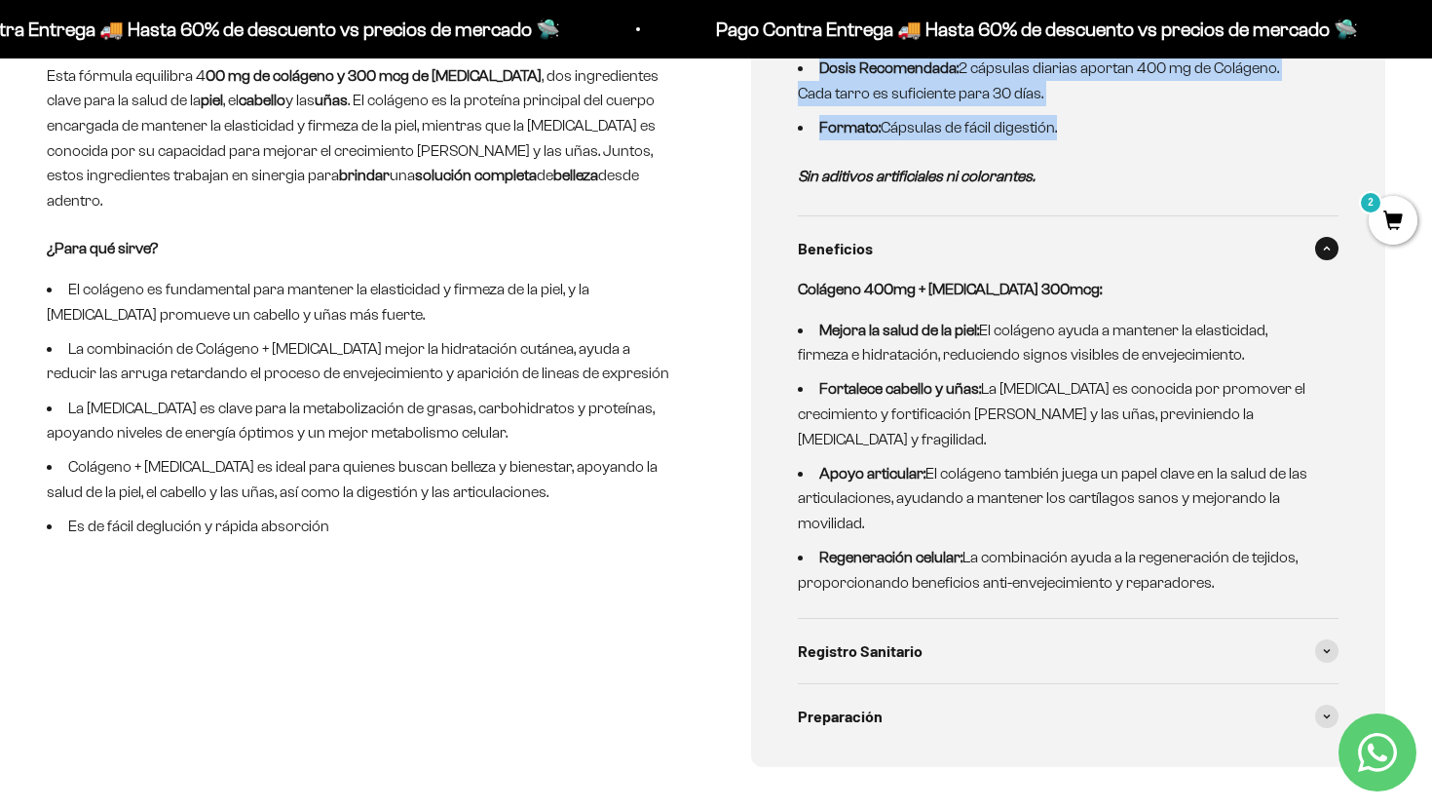
scroll to position [934, 0]
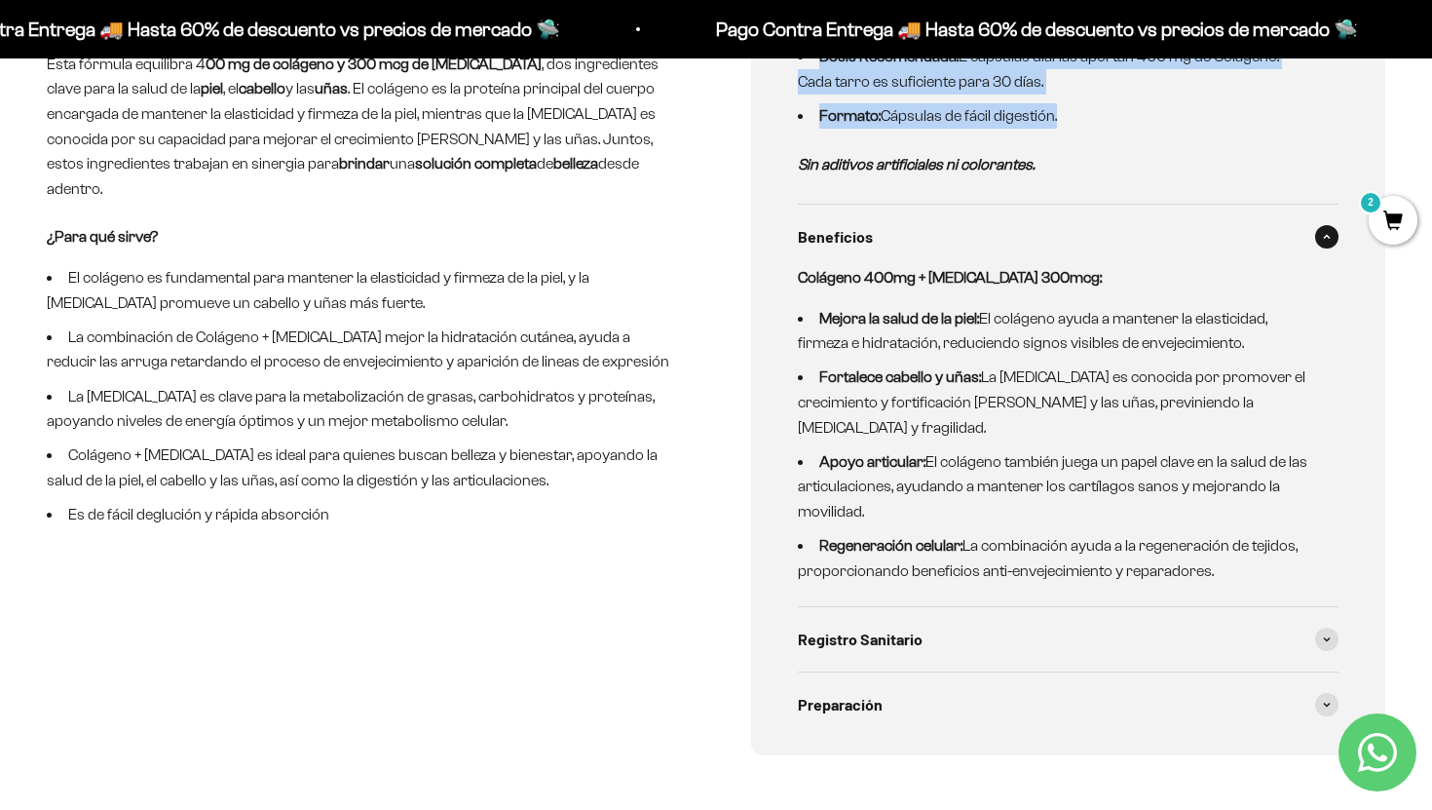
drag, startPoint x: 1227, startPoint y: 568, endPoint x: 792, endPoint y: 304, distance: 509.2
click at [792, 304] on div "Precios con Membresía Precio 60 cápsulas: $32.000 Precio por 400 mg de Colágeno…" at bounding box center [1068, 327] width 634 height 855
copy div "Colágeno 400mg + [MEDICAL_DATA] 300mcg: Mejora la salud de la piel: El colágeno…"
click at [957, 267] on p "Colágeno 400mg + [MEDICAL_DATA] 300mcg:" at bounding box center [1056, 277] width 517 height 25
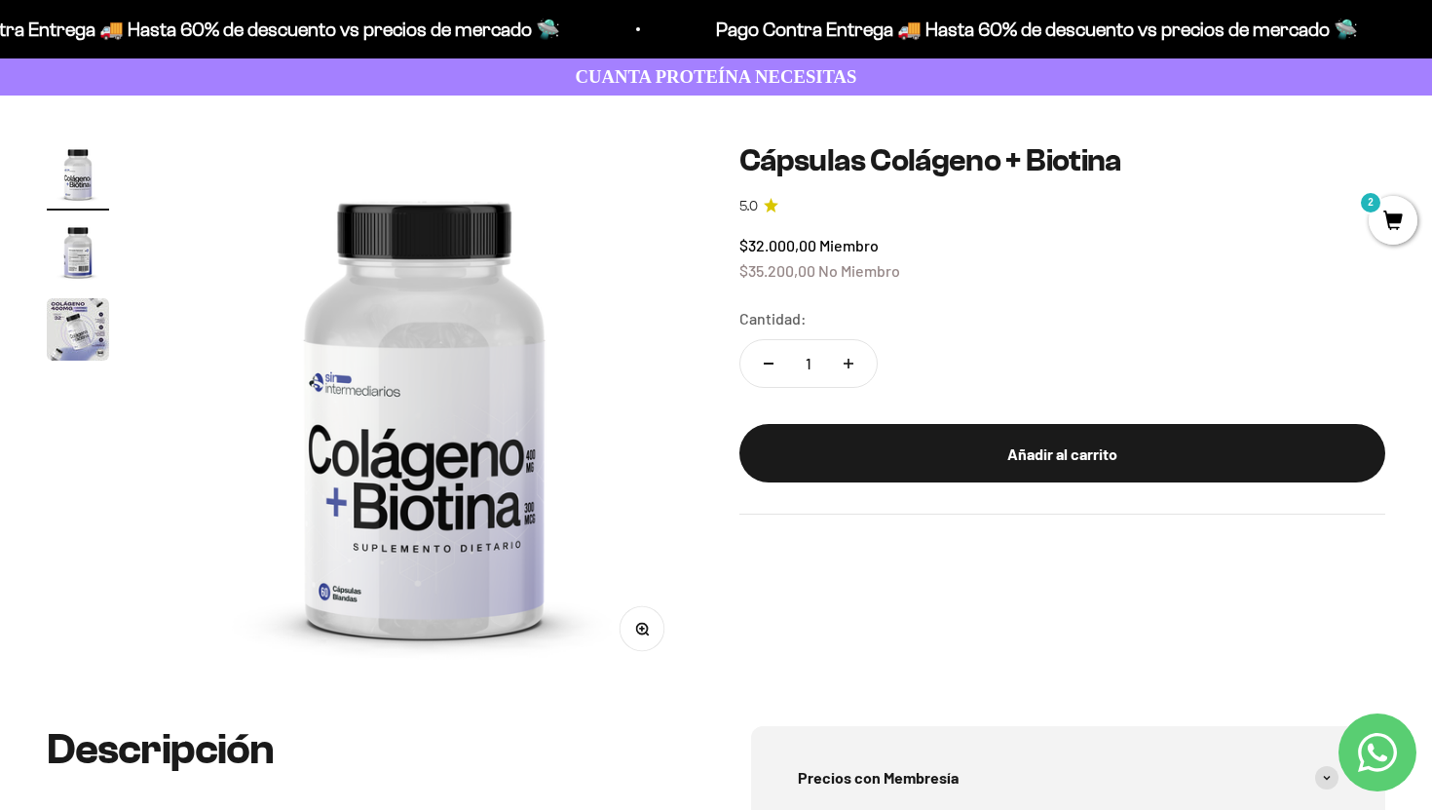
scroll to position [0, 0]
